Goal: Task Accomplishment & Management: Manage account settings

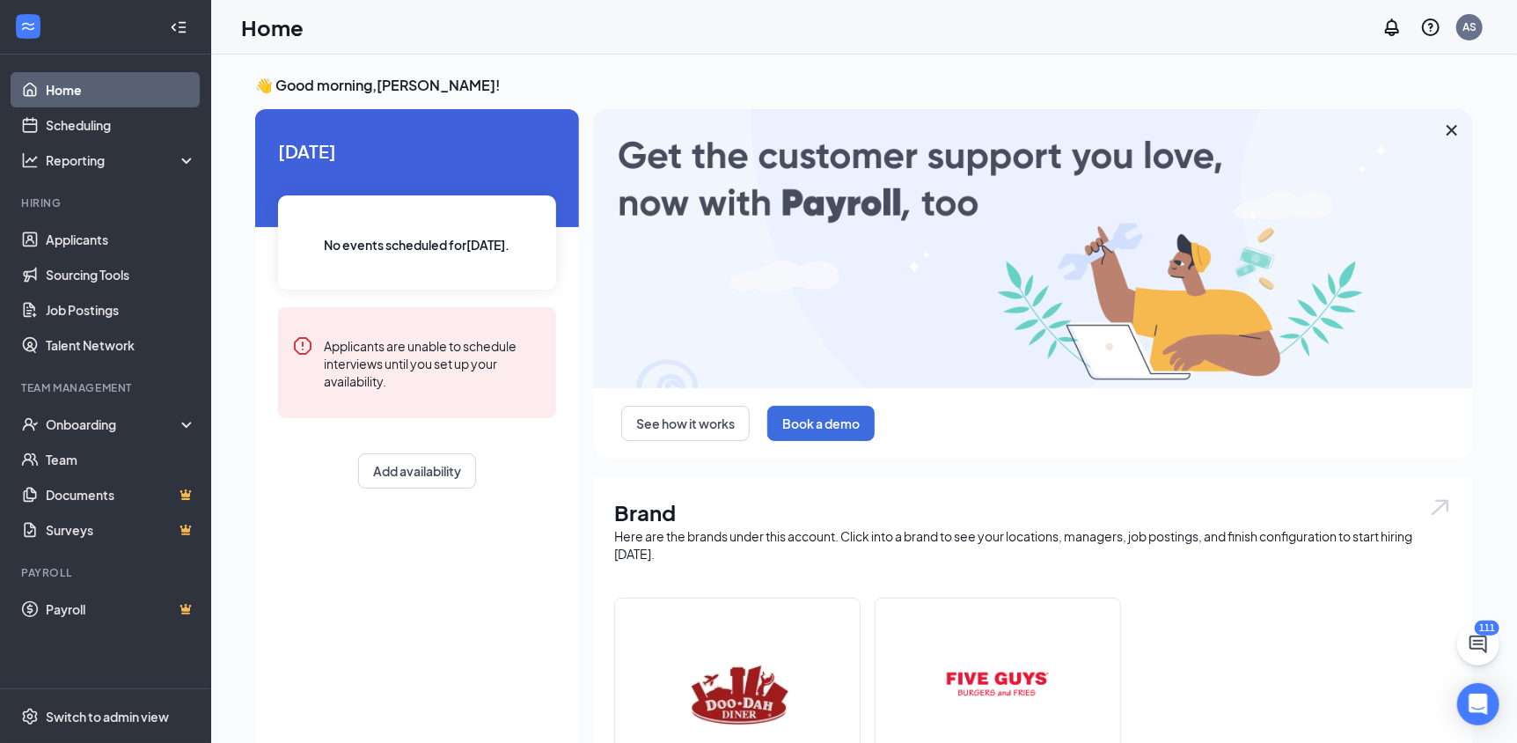
click at [769, 668] on img at bounding box center [737, 694] width 113 height 113
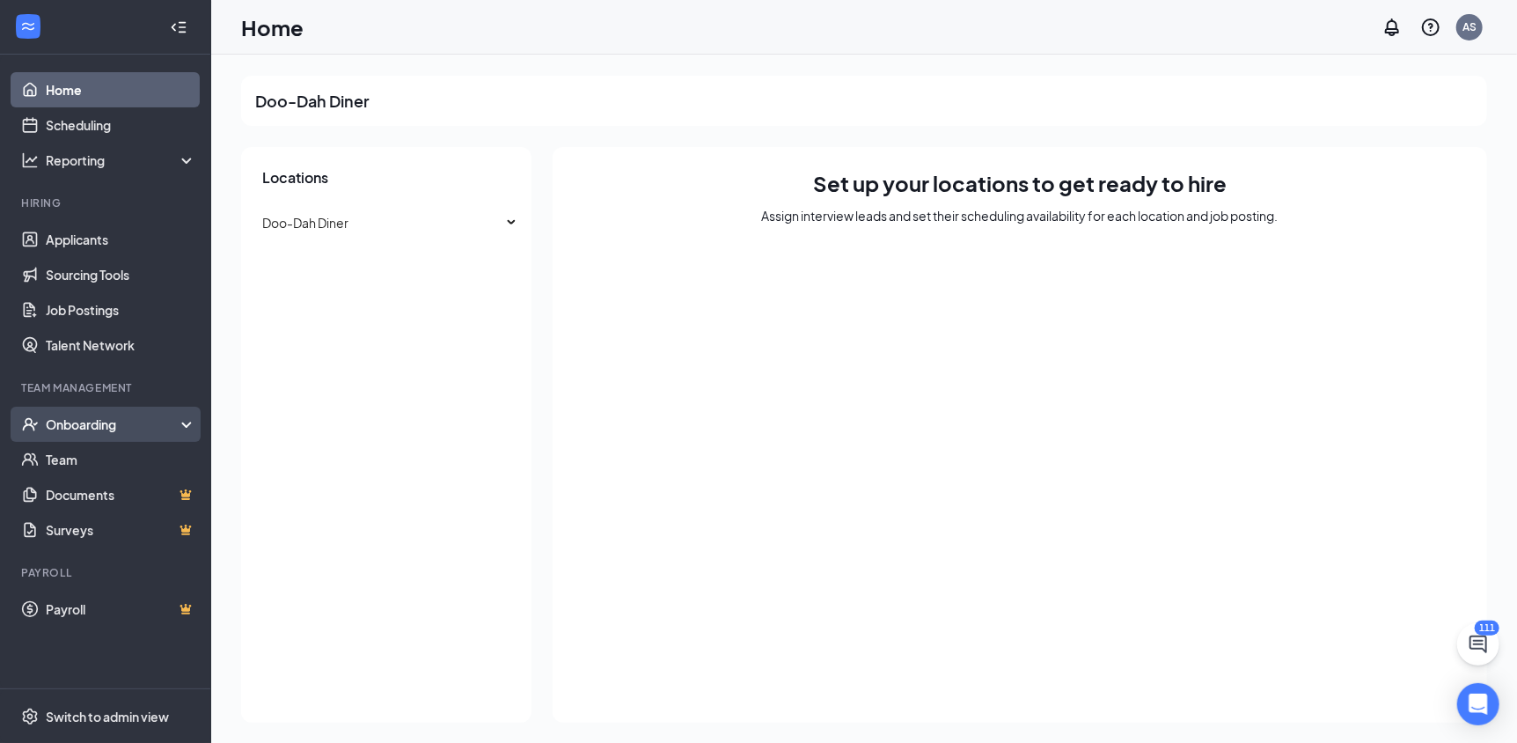
click at [127, 430] on div "Onboarding" at bounding box center [114, 424] width 136 height 18
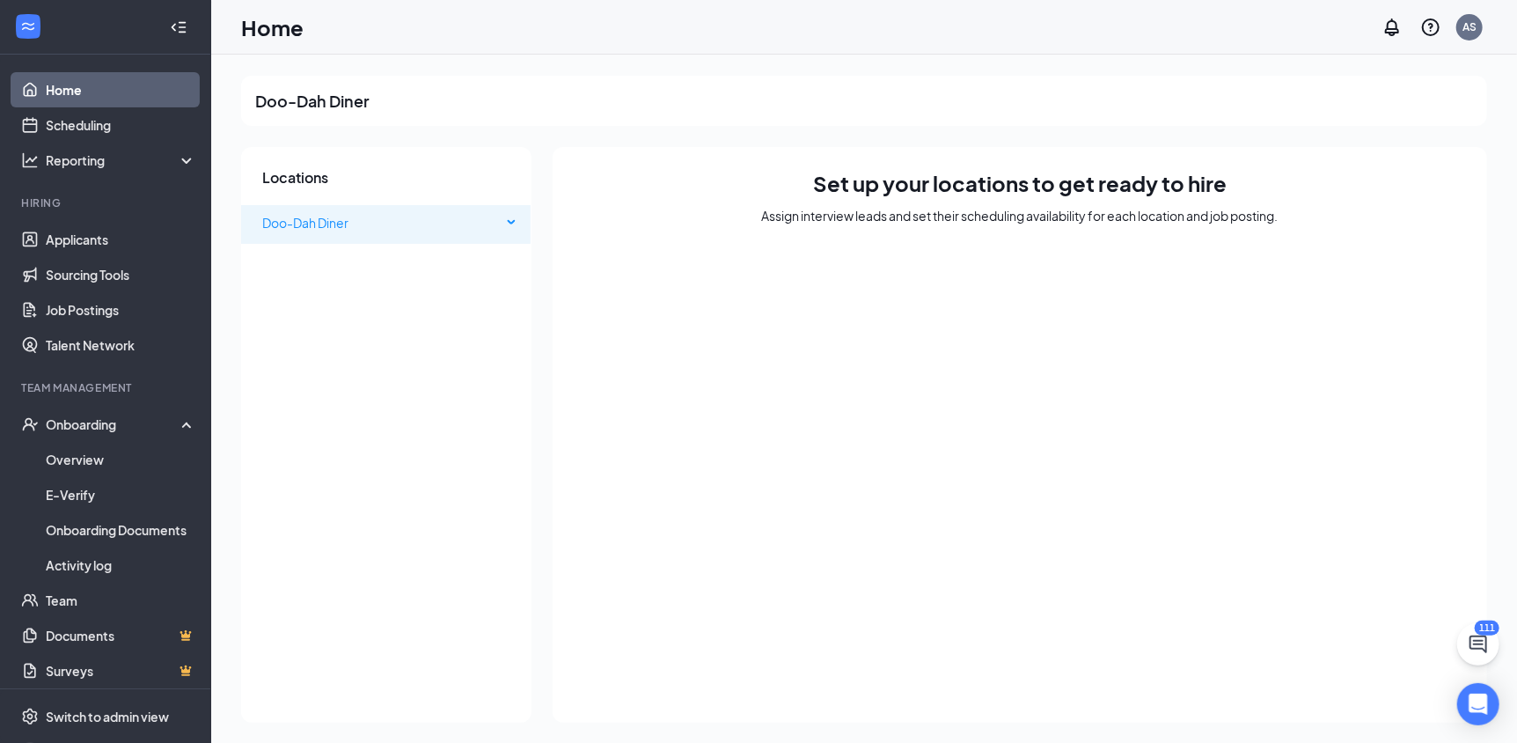
click at [315, 222] on span "Doo-Dah Diner" at bounding box center [305, 223] width 86 height 16
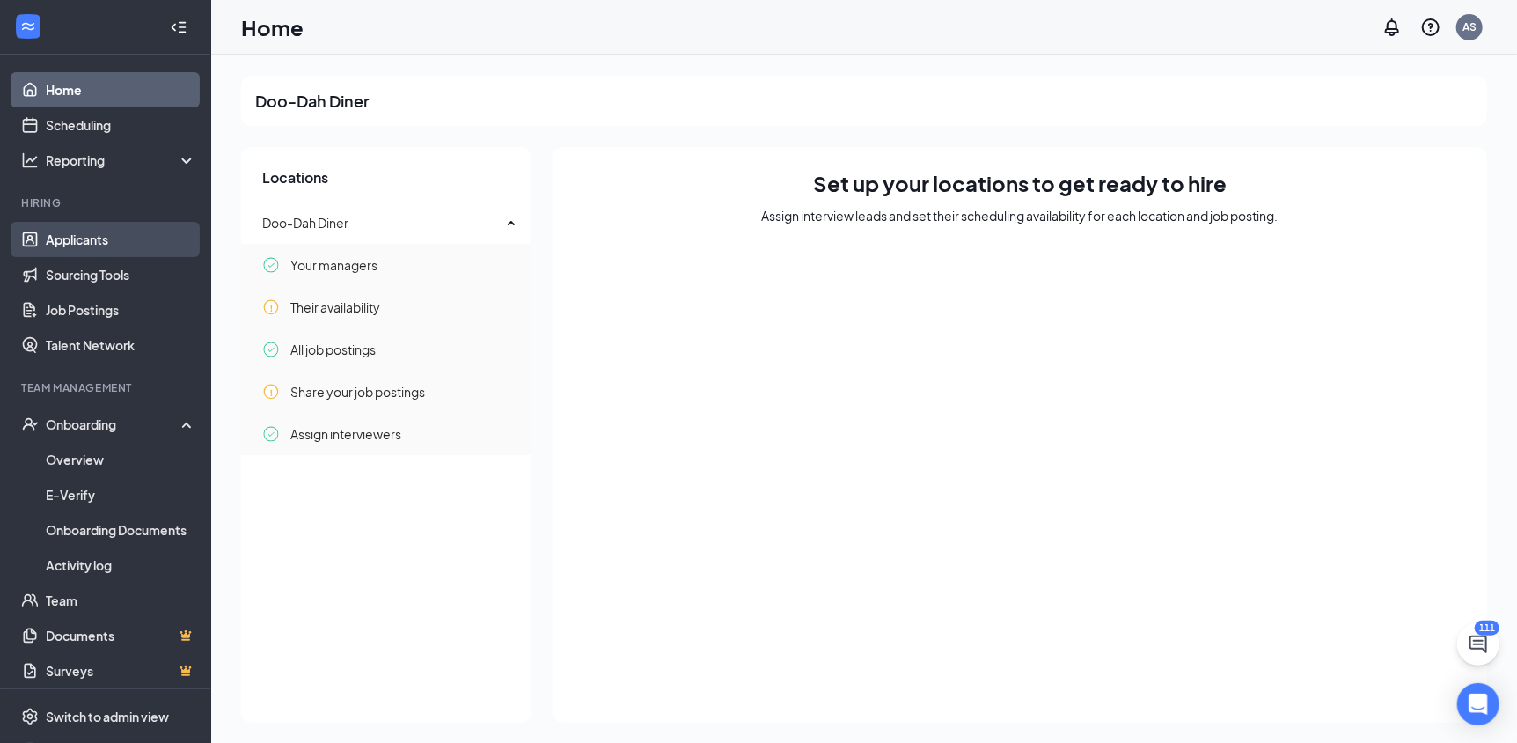
click at [93, 241] on link "Applicants" at bounding box center [121, 239] width 150 height 35
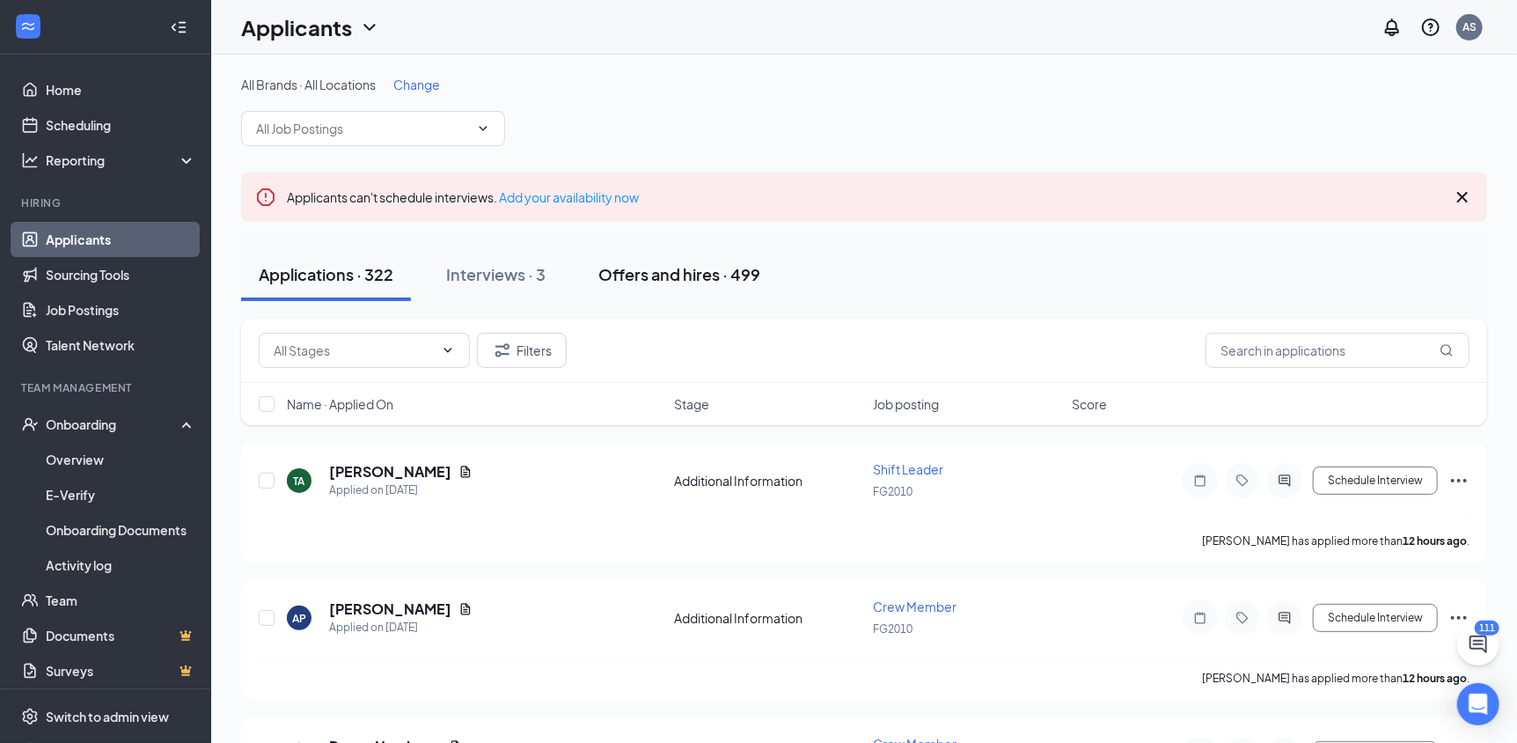
click at [692, 278] on div "Offers and hires · 499" at bounding box center [679, 274] width 162 height 22
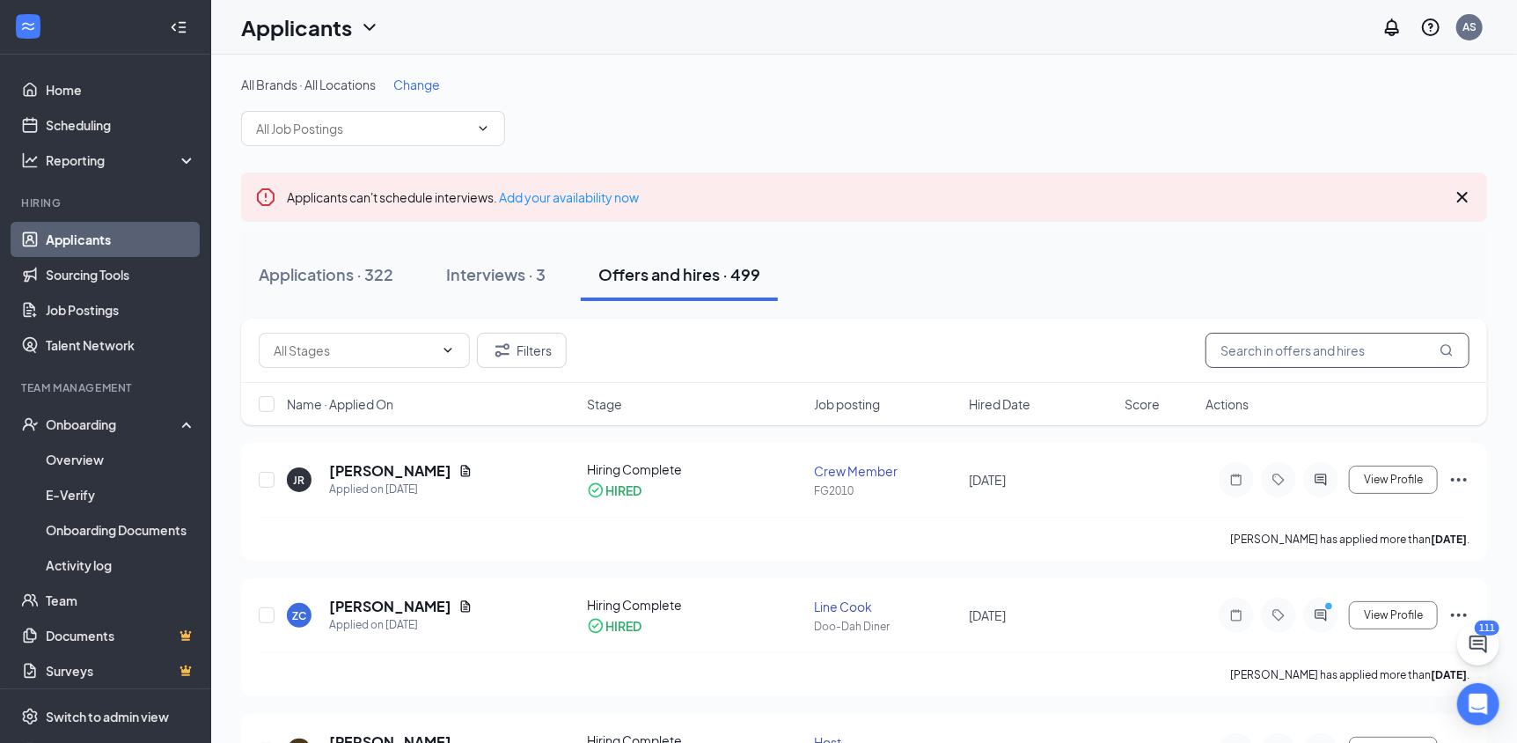
click at [1265, 355] on input "text" at bounding box center [1337, 350] width 264 height 35
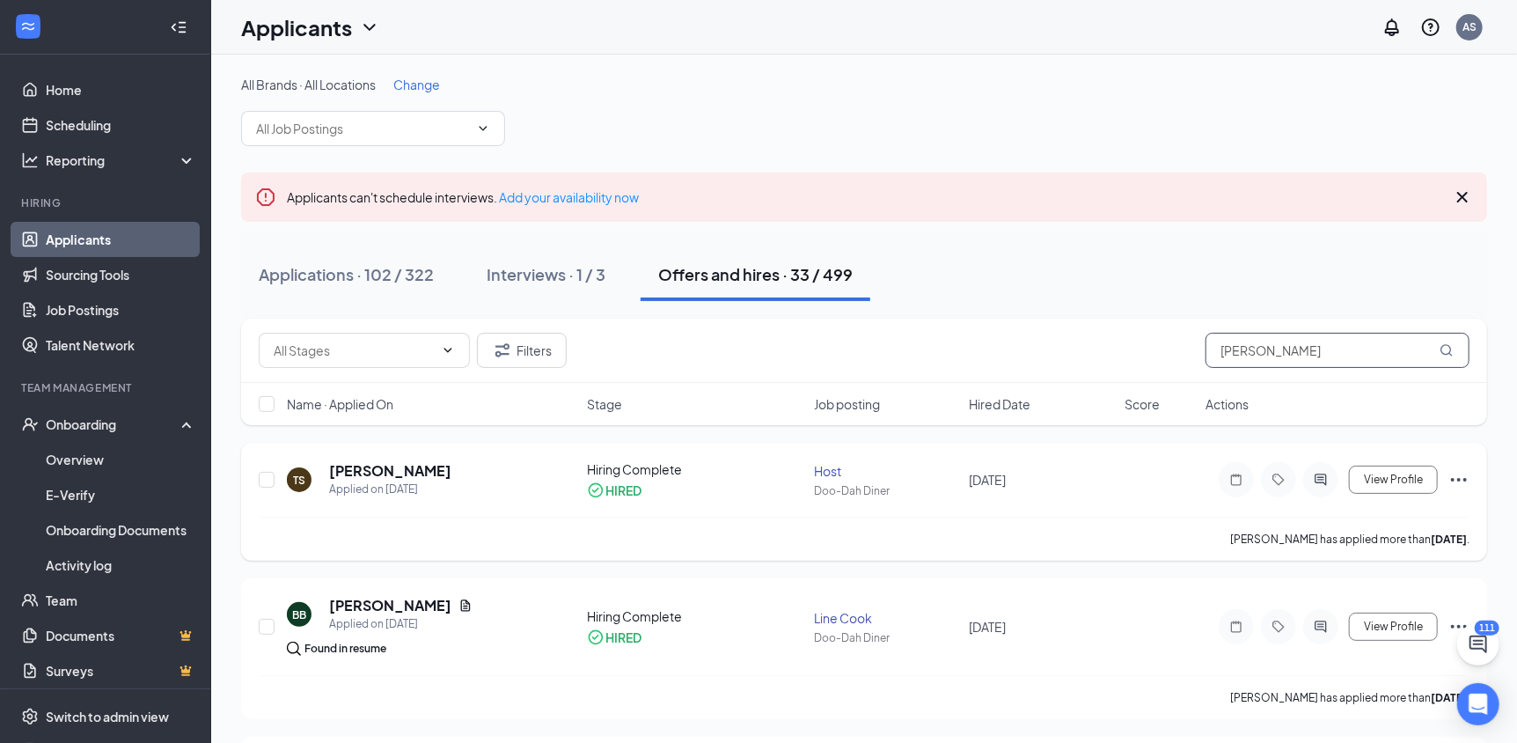
type input "[PERSON_NAME]"
click at [1451, 478] on icon "Ellipses" at bounding box center [1458, 479] width 21 height 21
click at [82, 428] on div "Onboarding" at bounding box center [114, 424] width 136 height 18
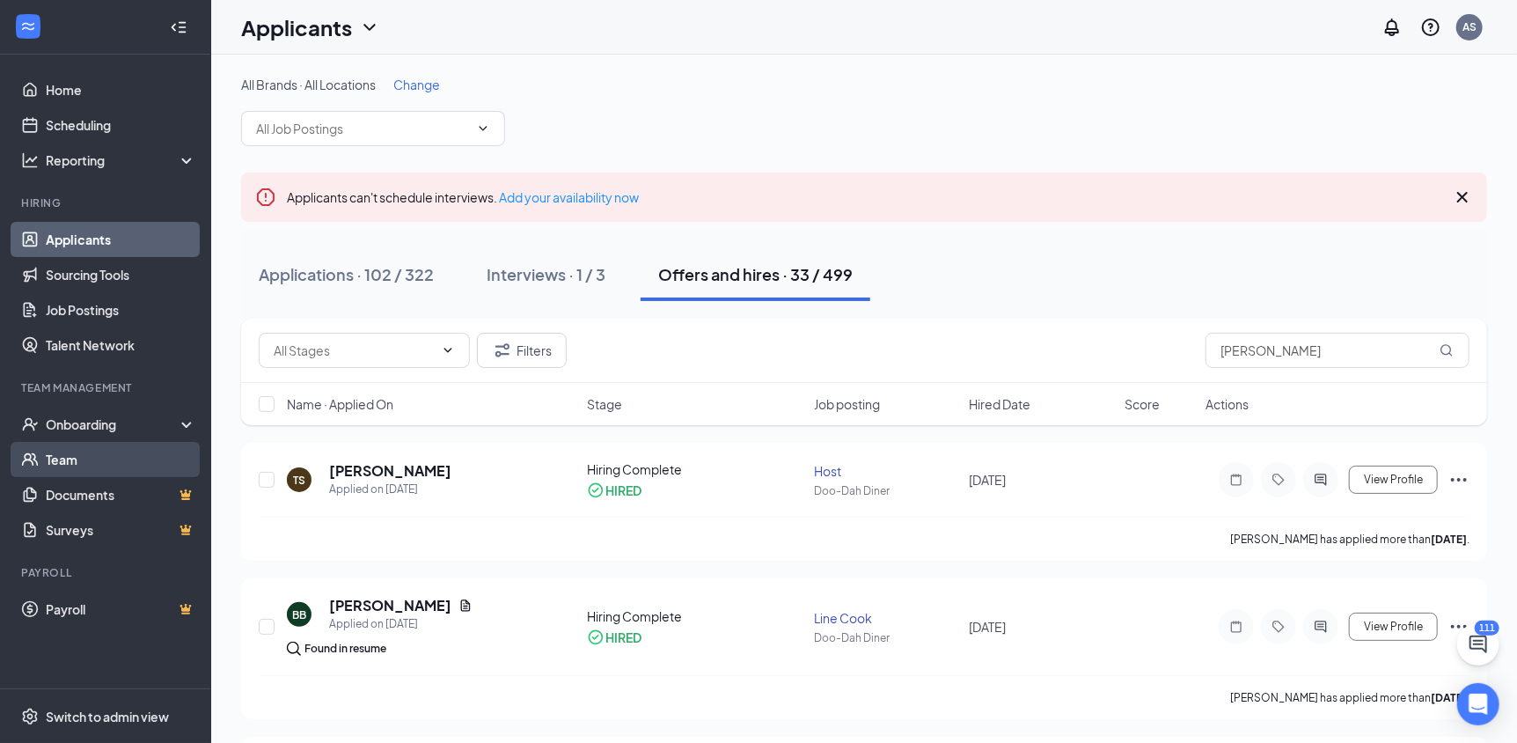
click at [66, 459] on link "Team" at bounding box center [121, 459] width 150 height 35
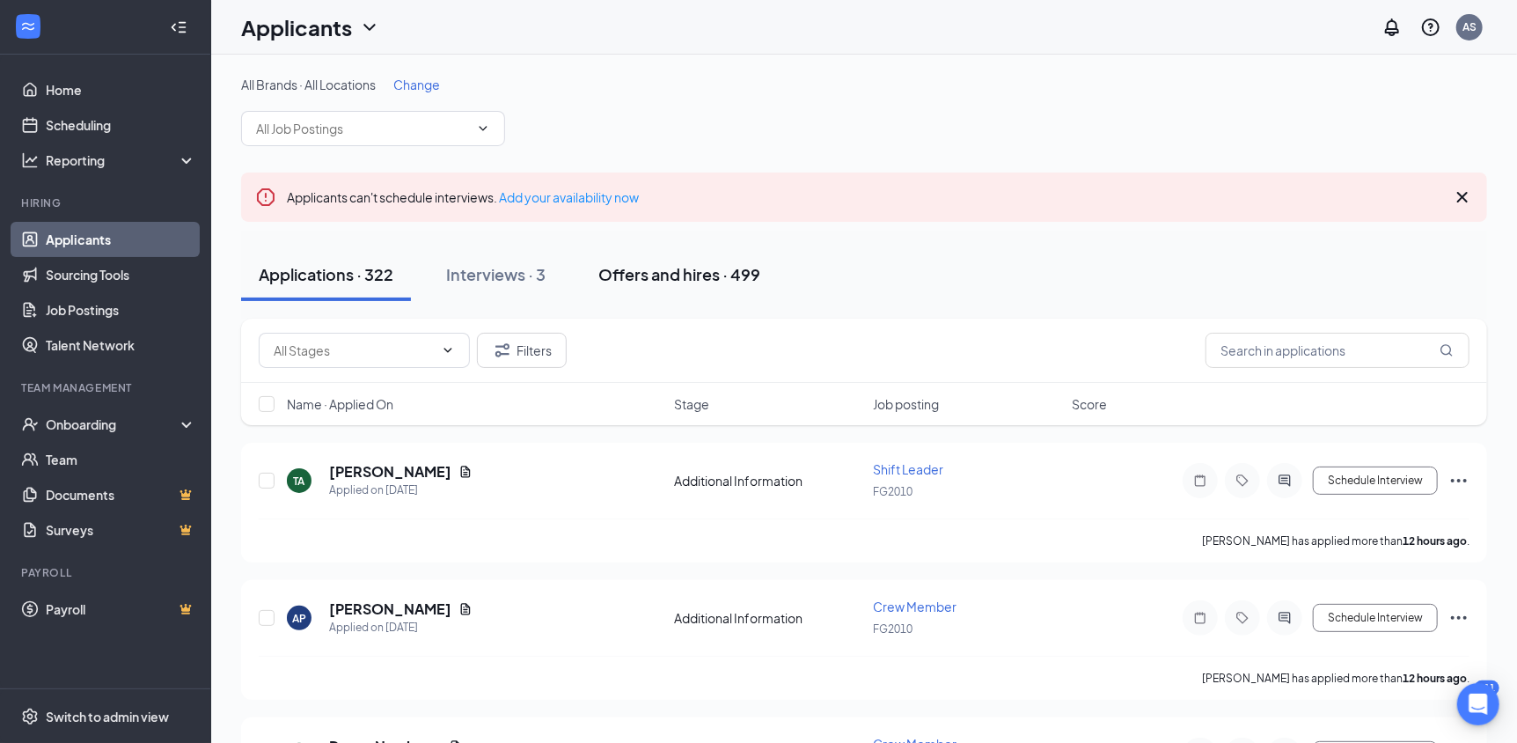
click at [670, 283] on div "Offers and hires · 499" at bounding box center [679, 274] width 162 height 22
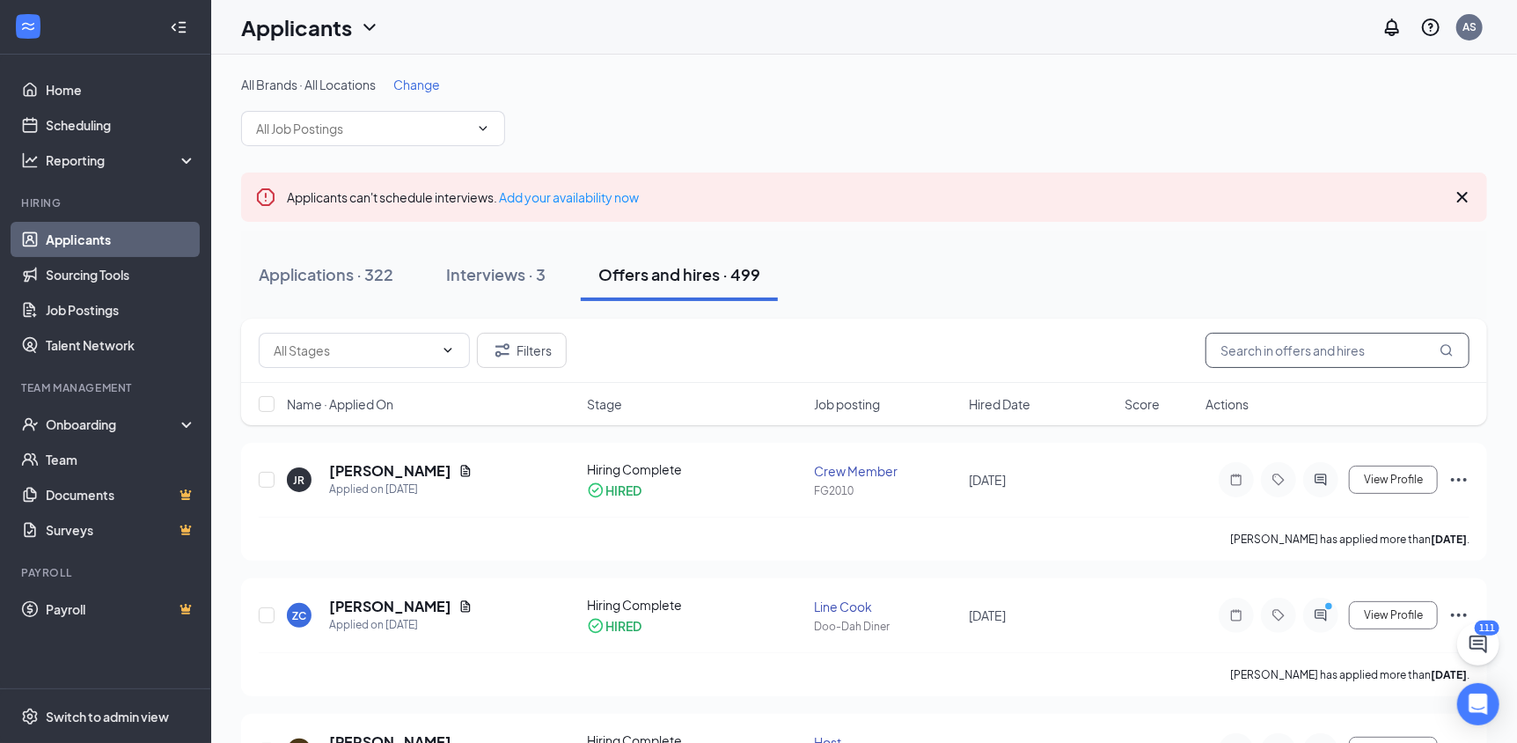
click at [1344, 358] on input "text" at bounding box center [1337, 350] width 264 height 35
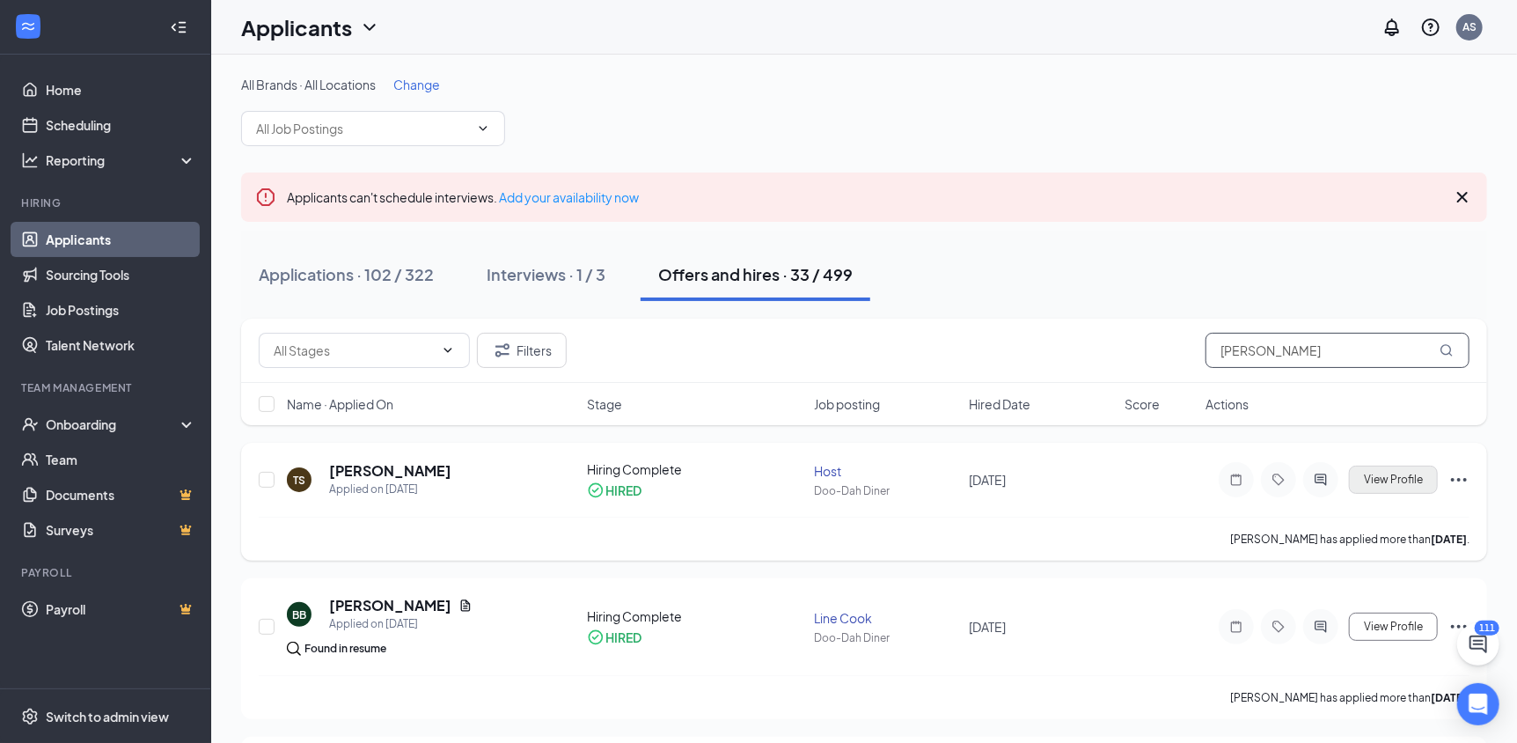
type input "[PERSON_NAME]"
click at [1391, 483] on span "View Profile" at bounding box center [1393, 479] width 59 height 12
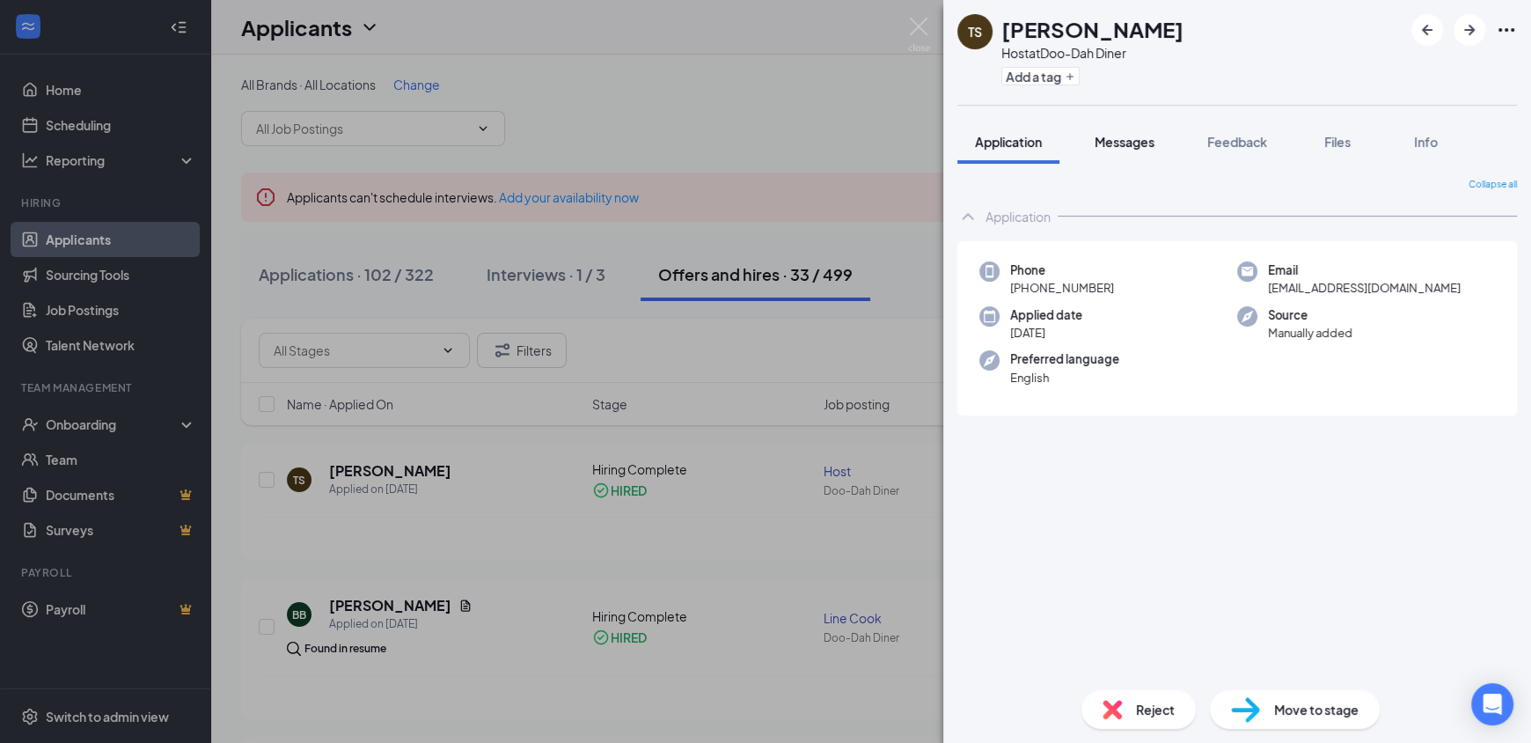
click at [1128, 134] on span "Messages" at bounding box center [1125, 142] width 60 height 16
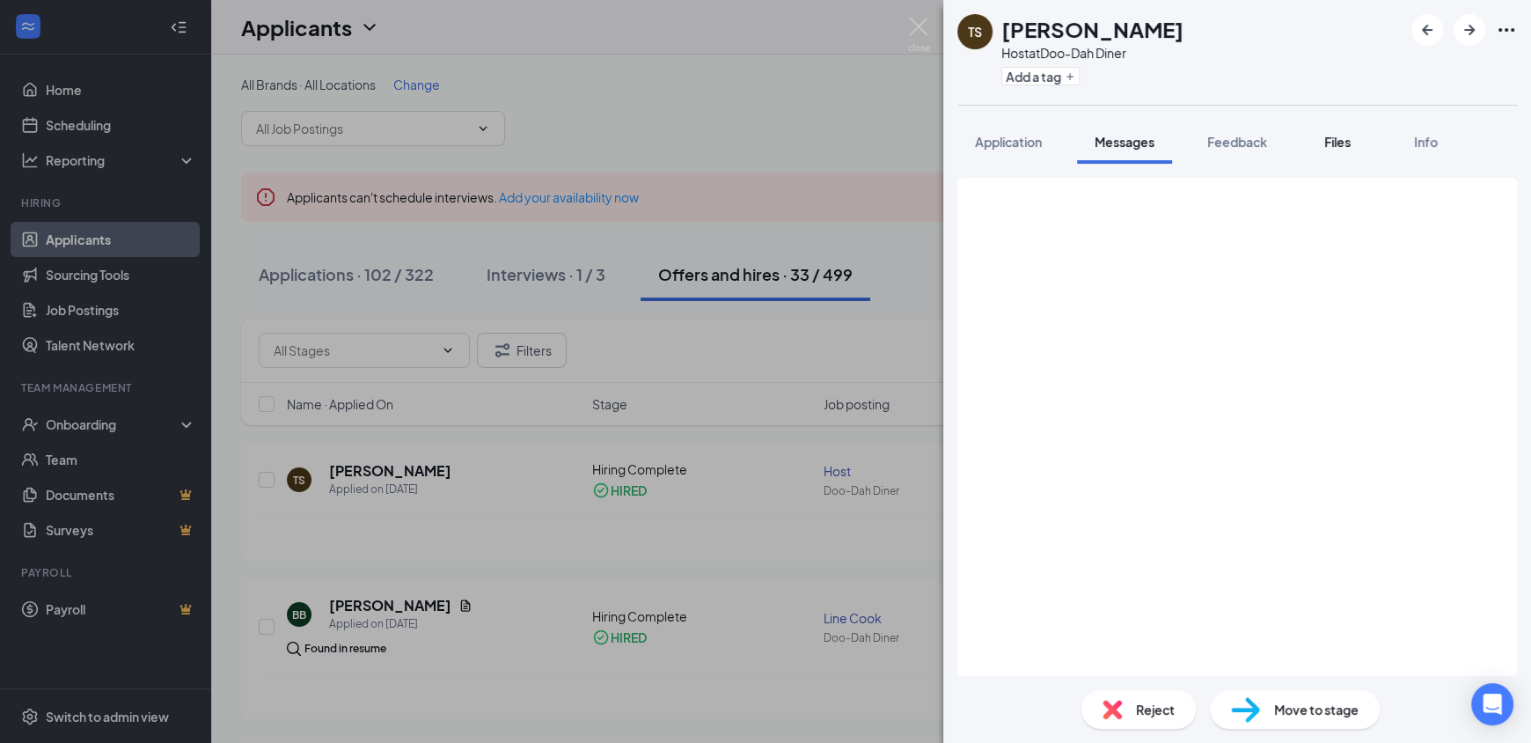
click at [1338, 136] on span "Files" at bounding box center [1337, 142] width 26 height 16
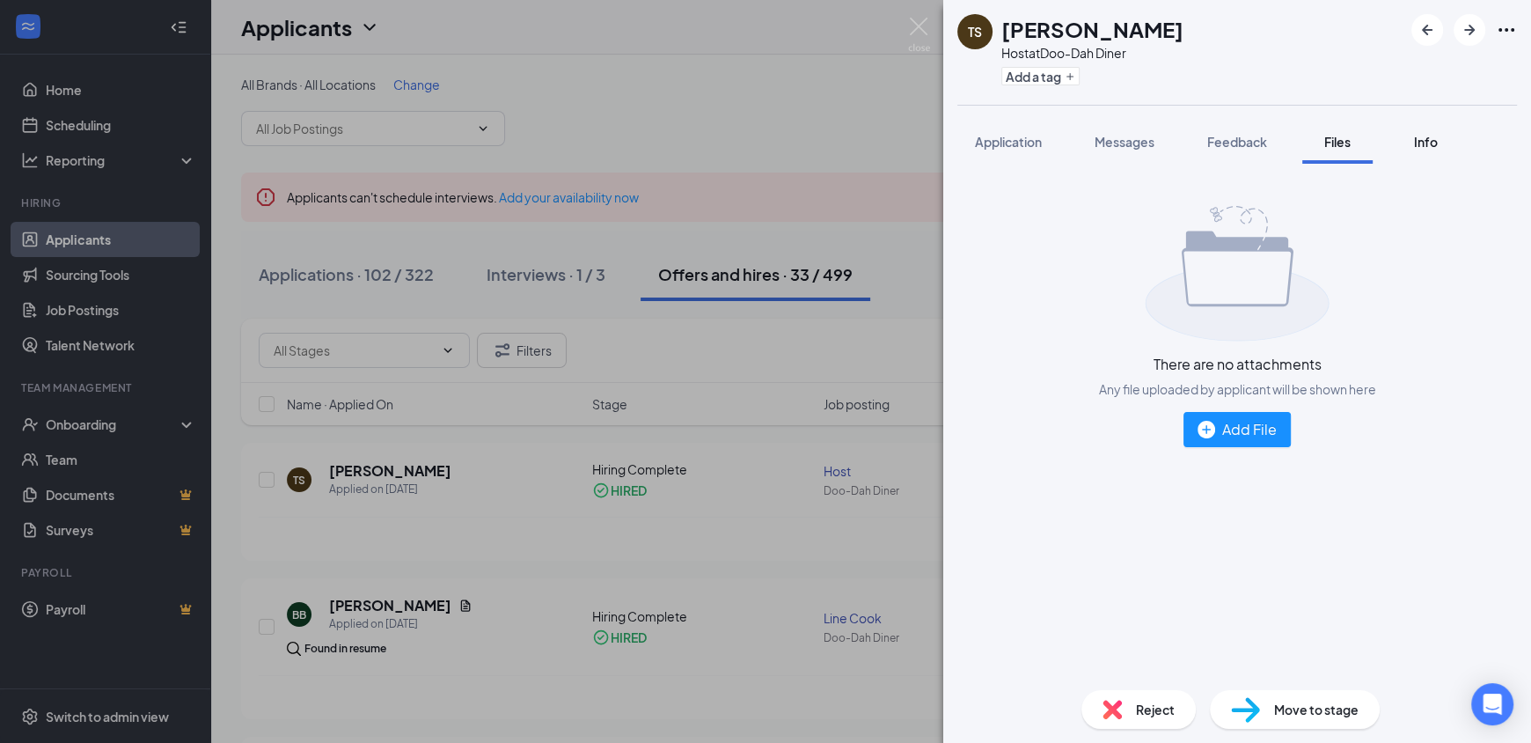
click at [1425, 150] on div "Info" at bounding box center [1425, 142] width 35 height 18
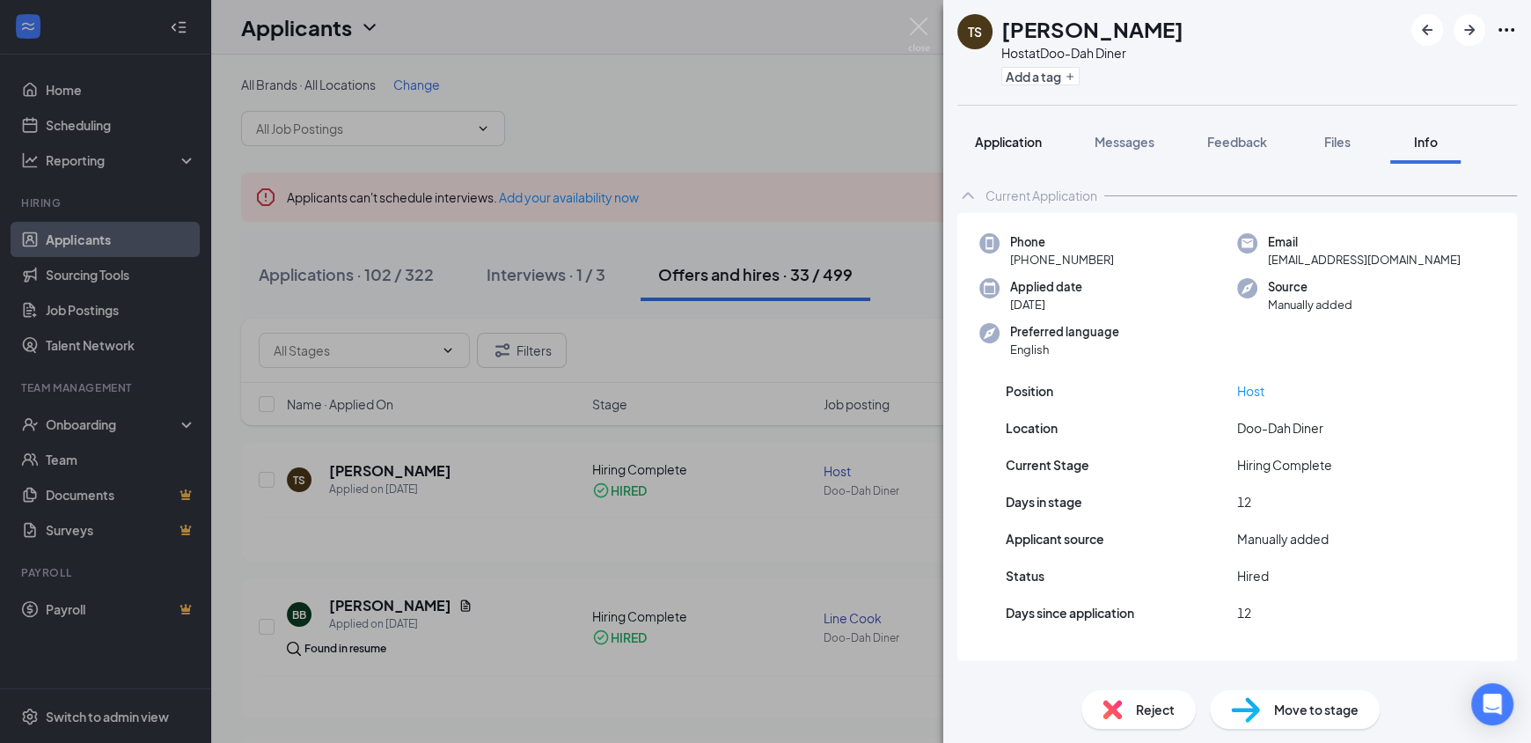
click at [1005, 126] on button "Application" at bounding box center [1008, 142] width 102 height 44
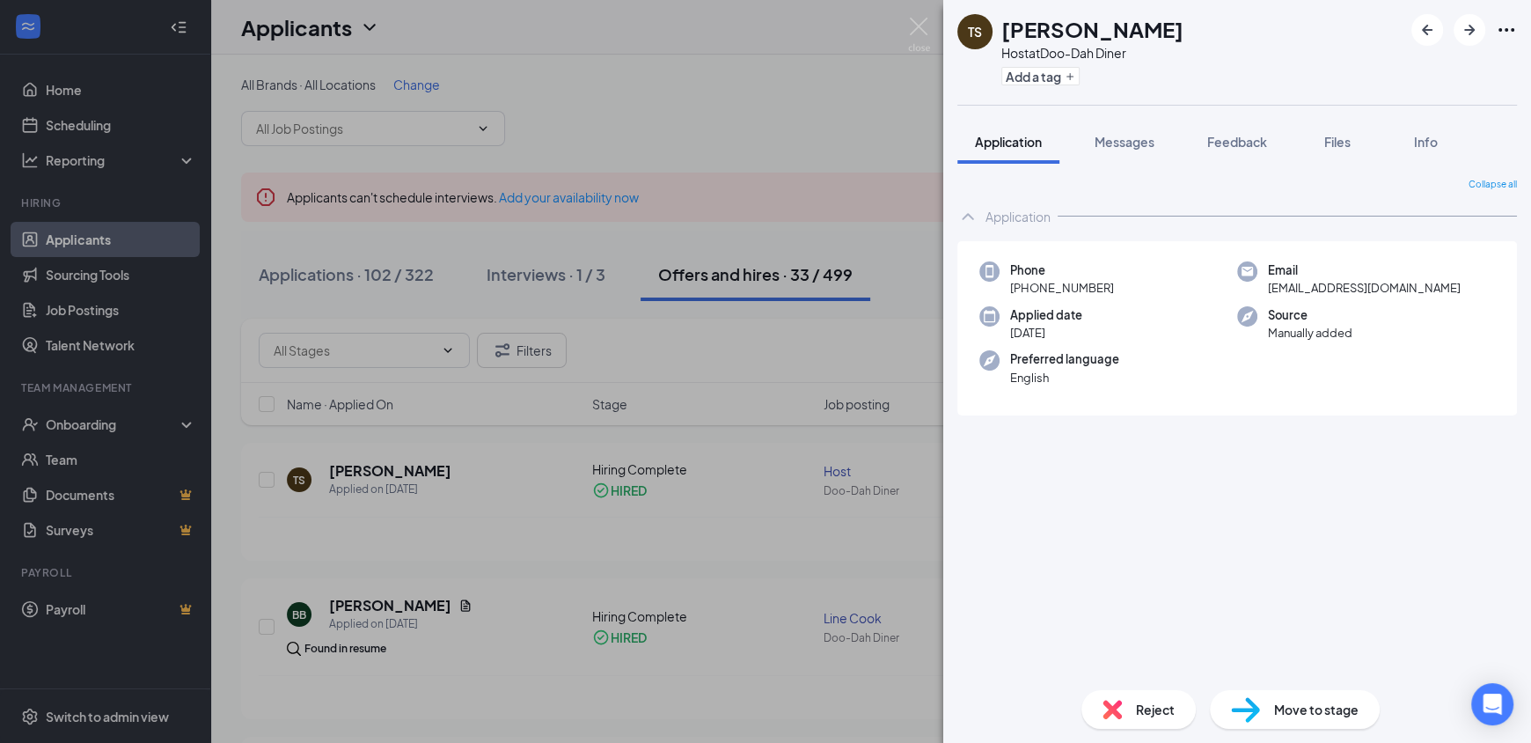
click at [813, 238] on div "TS Timirie Shibley Host at Doo-Dah Diner Add a tag Application Messages Feedbac…" at bounding box center [765, 371] width 1531 height 743
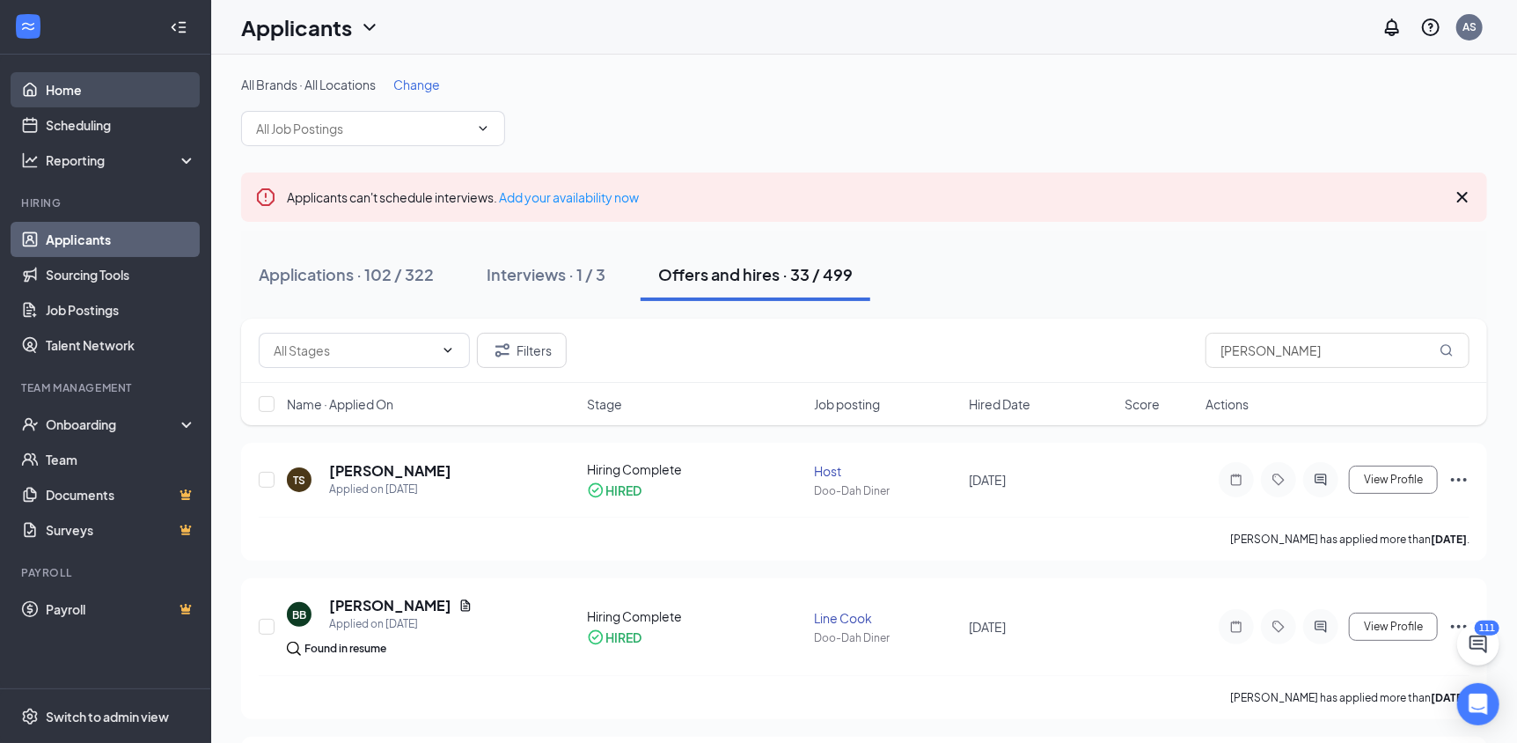
click at [77, 91] on link "Home" at bounding box center [121, 89] width 150 height 35
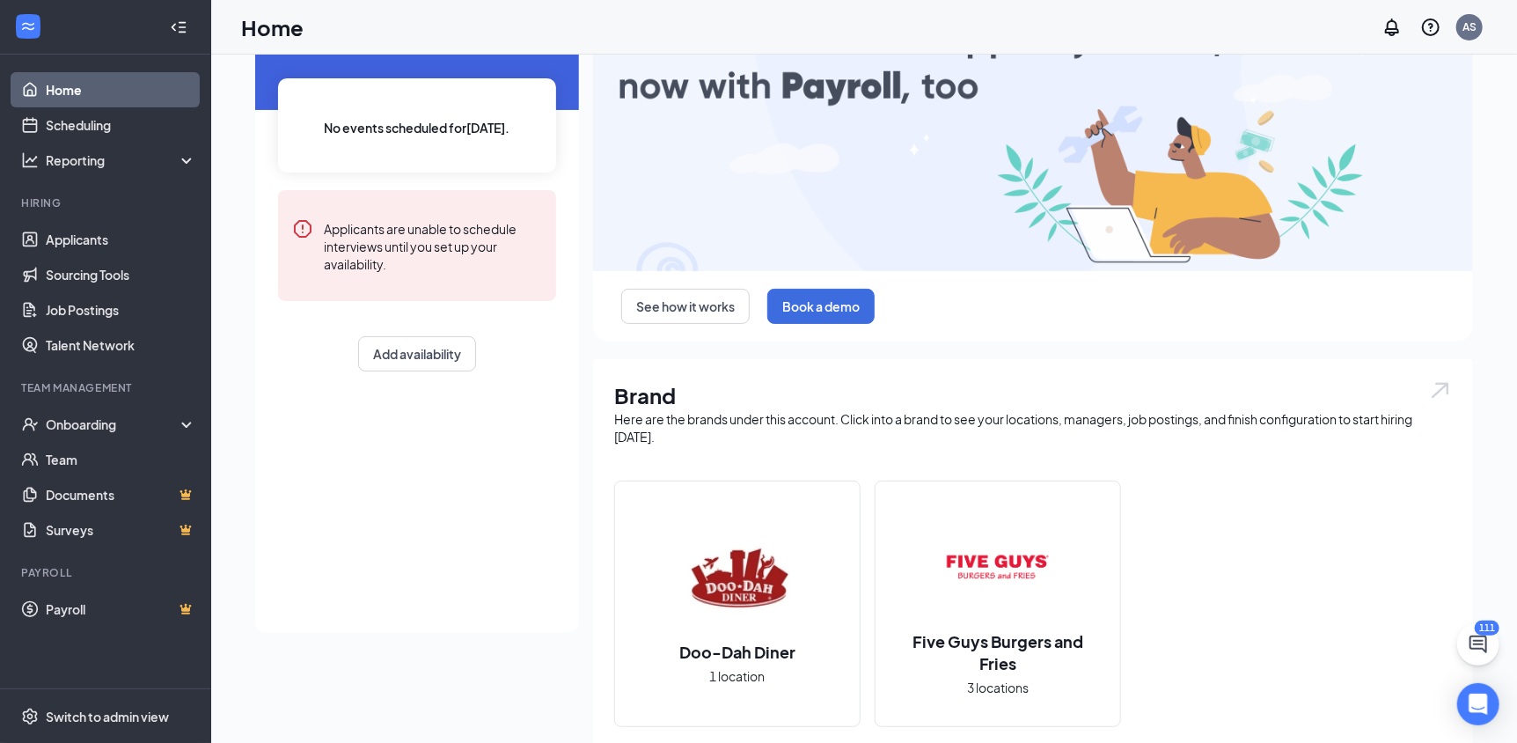
scroll to position [176, 0]
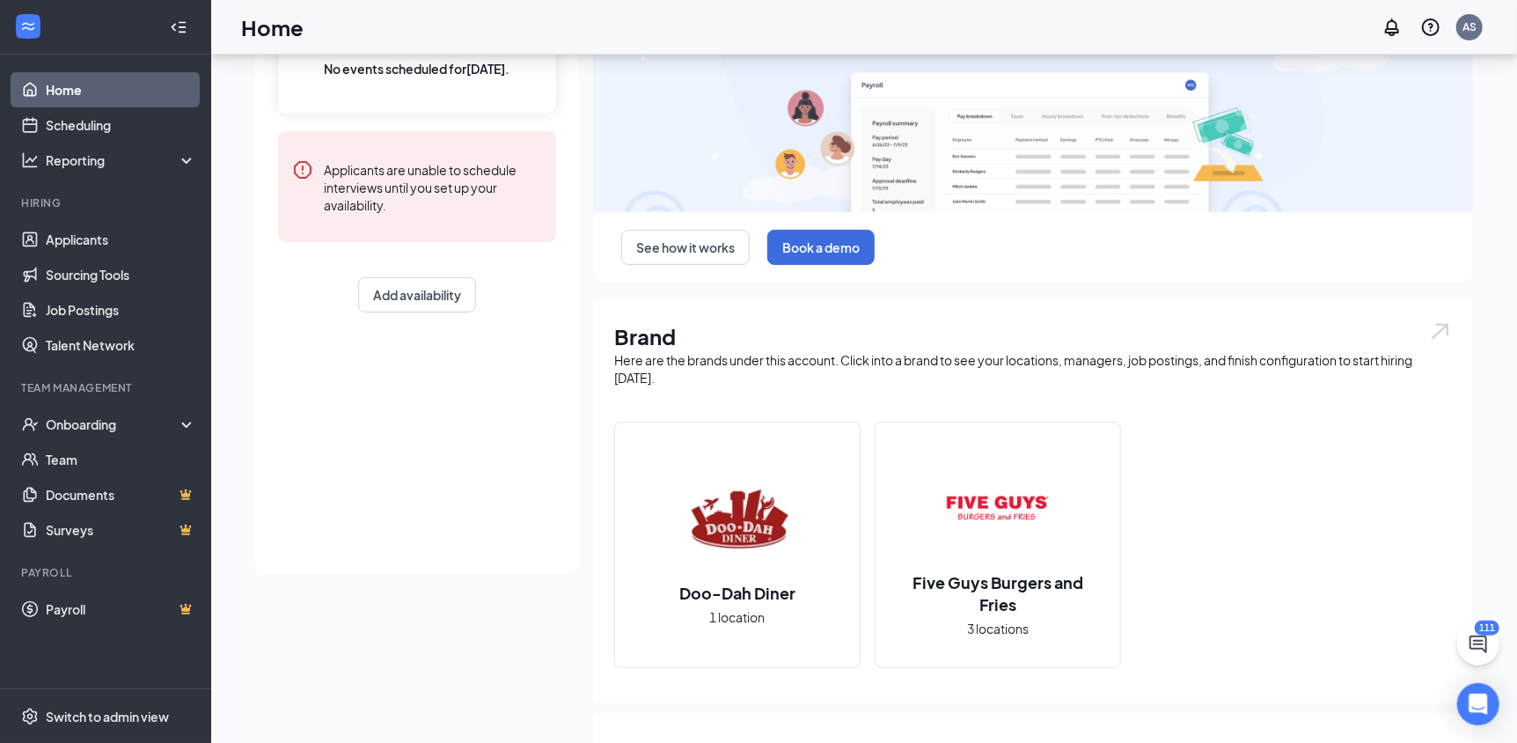
click at [700, 515] on img at bounding box center [737, 518] width 113 height 113
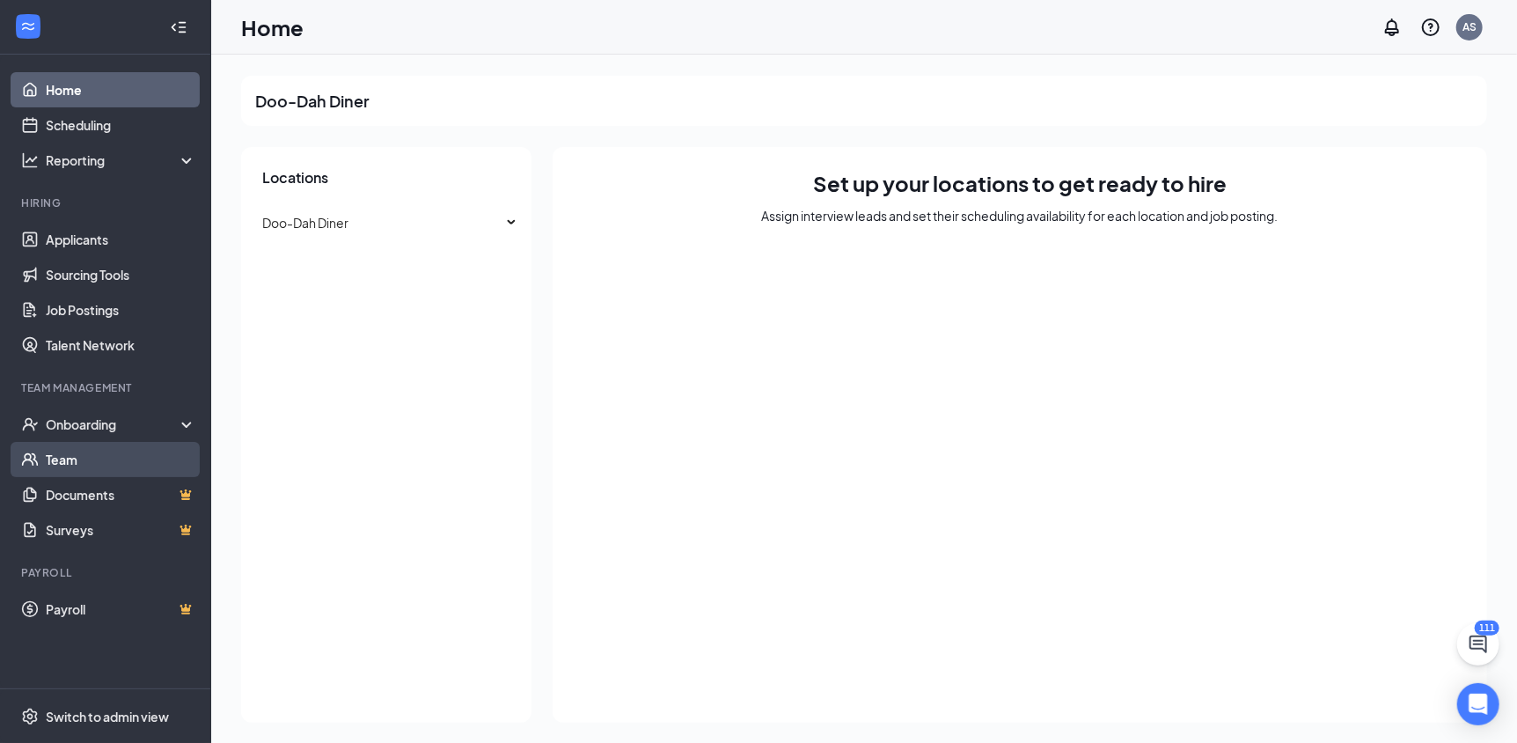
click at [92, 466] on link "Team" at bounding box center [121, 459] width 150 height 35
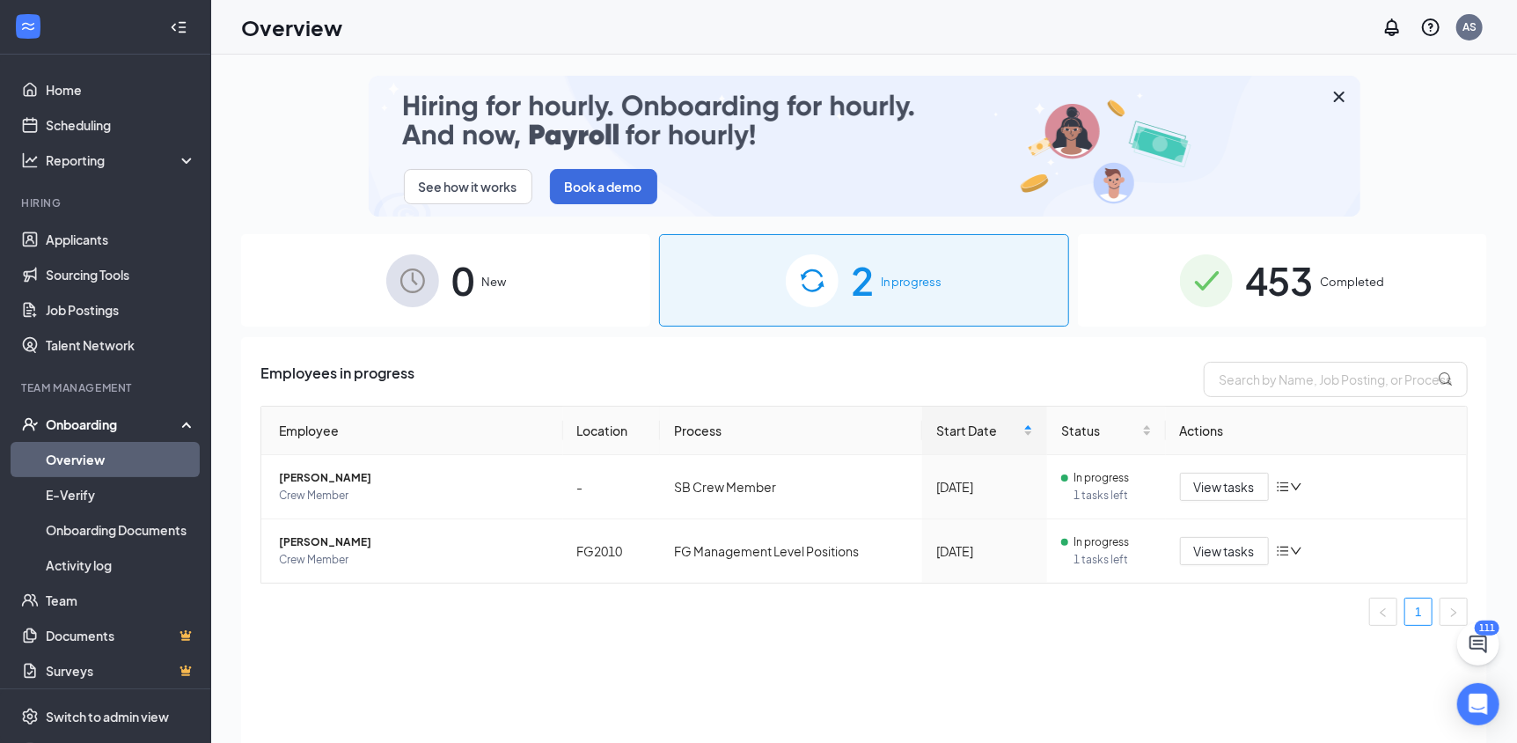
click at [1275, 264] on span "453" at bounding box center [1279, 280] width 69 height 61
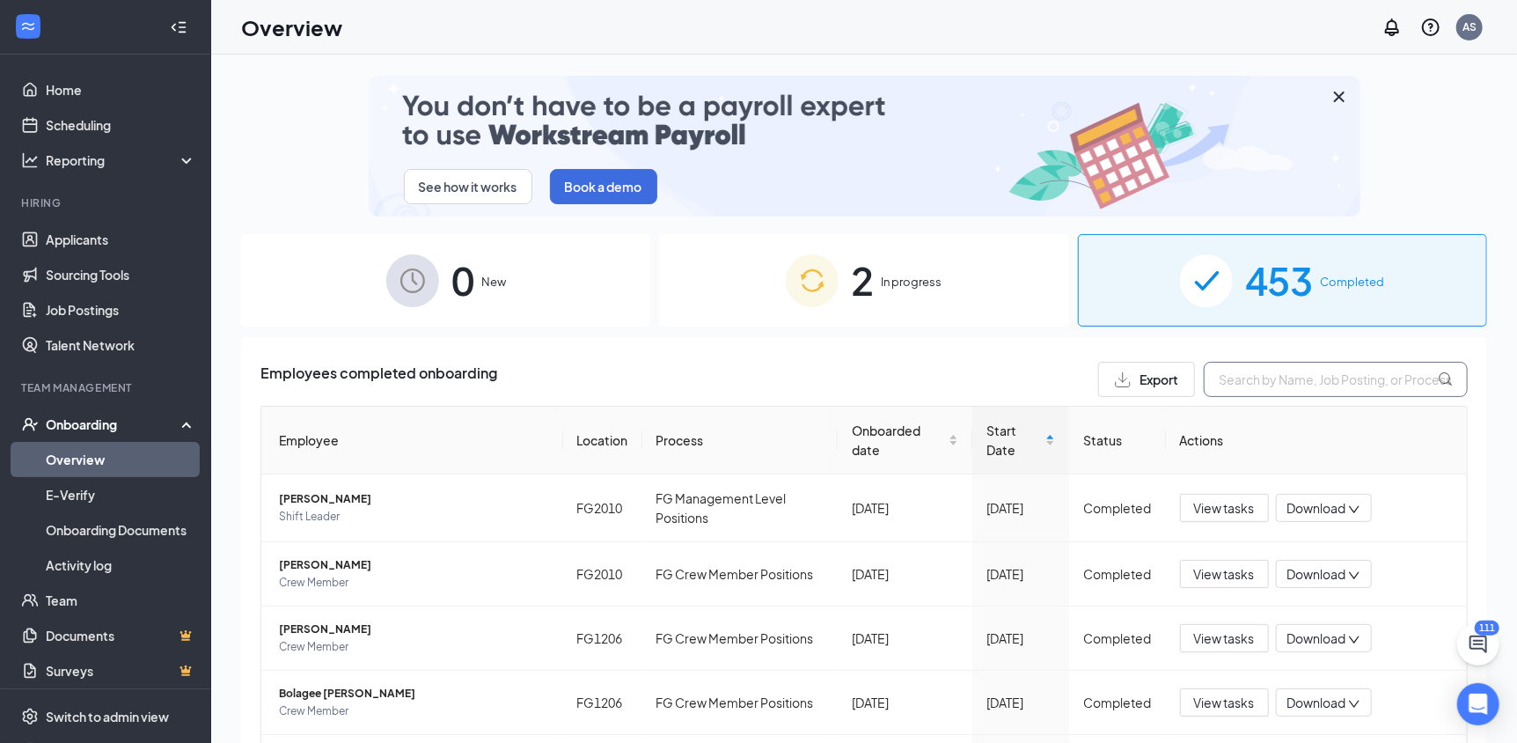
click at [1225, 387] on input "text" at bounding box center [1336, 379] width 264 height 35
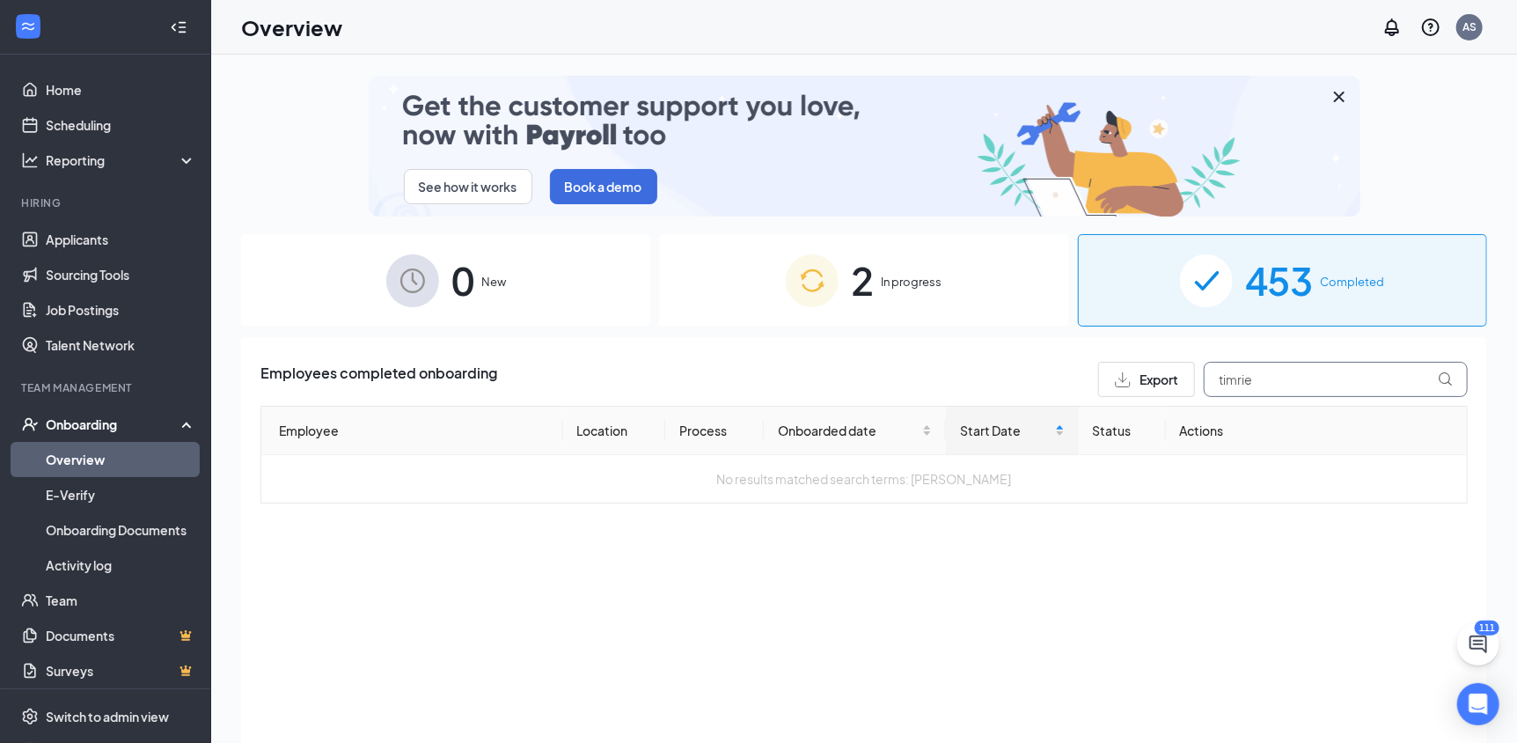
type input "timrie"
